Goal: Task Accomplishment & Management: Use online tool/utility

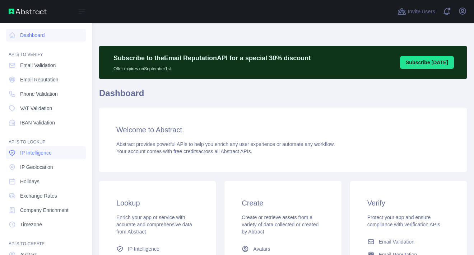
click at [46, 152] on span "IP Intelligence" at bounding box center [36, 152] width 32 height 7
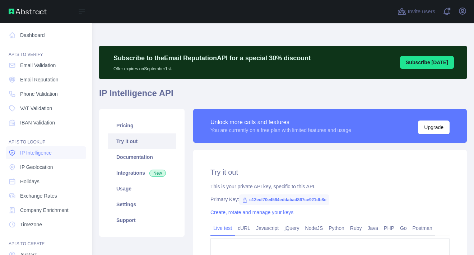
type textarea "**********"
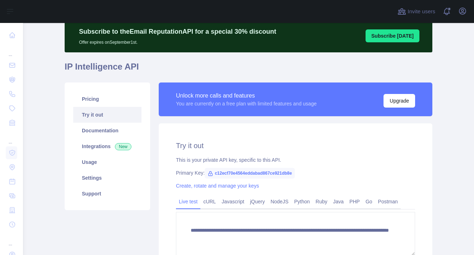
scroll to position [36, 0]
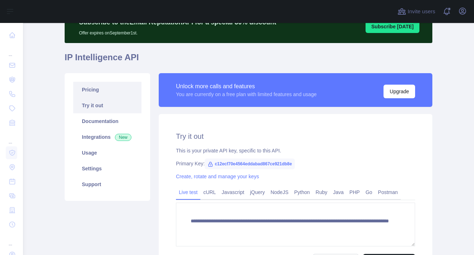
click at [97, 85] on link "Pricing" at bounding box center [107, 90] width 68 height 16
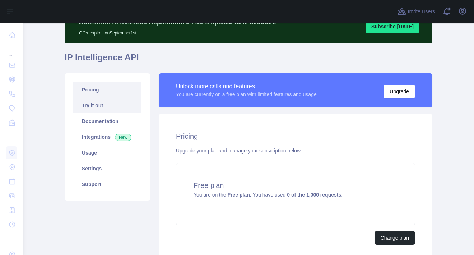
click at [94, 105] on link "Try it out" at bounding box center [107, 106] width 68 height 16
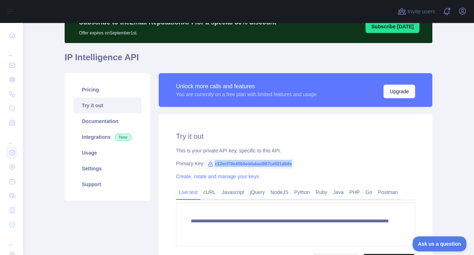
drag, startPoint x: 211, startPoint y: 164, endPoint x: 294, endPoint y: 167, distance: 83.3
click at [294, 167] on div "Primary Key: c12ecf70e4564eddabad867ce921db8e" at bounding box center [295, 163] width 239 height 7
copy span "c12ecf70e4564eddabad867ce921db8e"
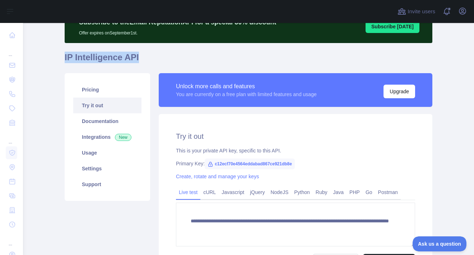
drag, startPoint x: 59, startPoint y: 57, endPoint x: 142, endPoint y: 46, distance: 84.3
click at [142, 46] on main "**********" at bounding box center [248, 139] width 451 height 232
copy h1 "IP Intelligence API"
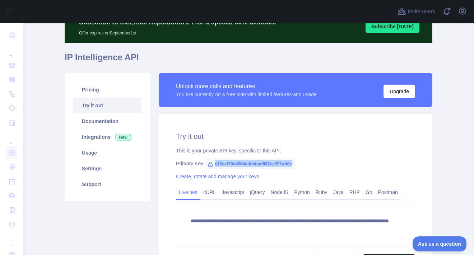
drag, startPoint x: 210, startPoint y: 163, endPoint x: 290, endPoint y: 165, distance: 79.7
click at [290, 165] on span "c12ecf70e4564eddabad867ce921db8e" at bounding box center [250, 164] width 90 height 11
copy span "c12ecf70e4564eddabad867ce921db8e"
